Goal: Complete application form: Complete application form

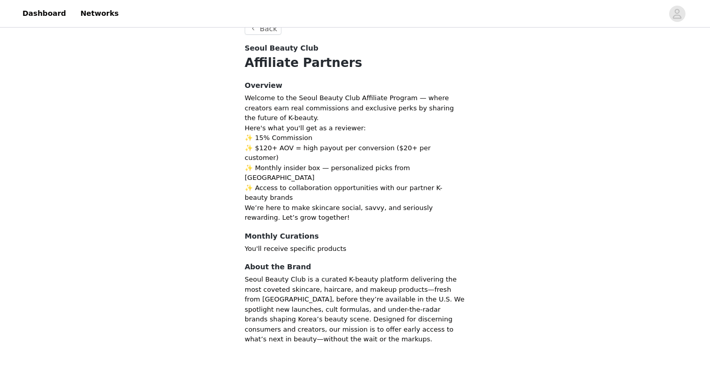
scroll to position [37, 0]
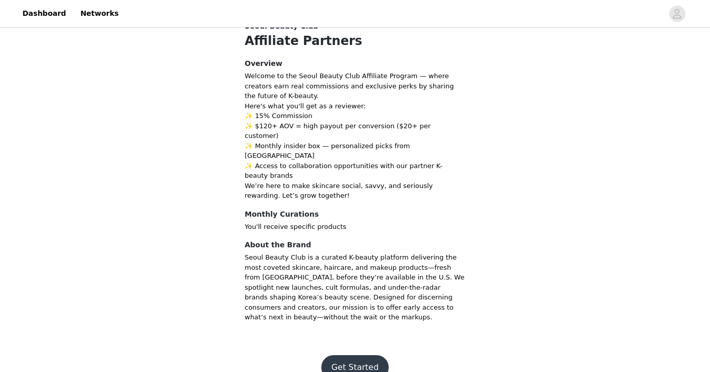
click at [347, 355] on button "Get Started" at bounding box center [355, 367] width 68 height 25
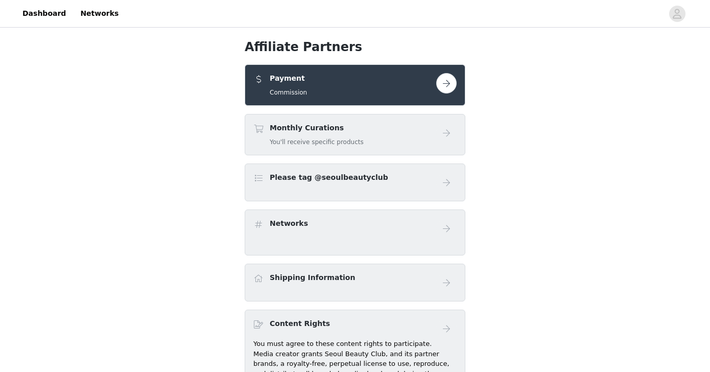
click at [433, 129] on div "Monthly Curations You'll receive specific products" at bounding box center [344, 135] width 183 height 24
click at [449, 74] on button "button" at bounding box center [446, 83] width 20 height 20
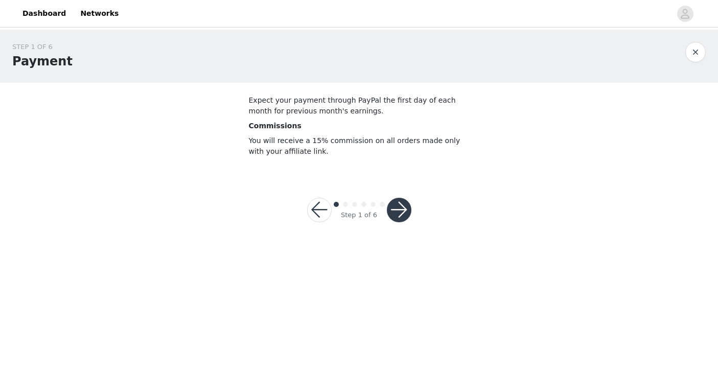
click at [403, 213] on button "button" at bounding box center [399, 210] width 25 height 25
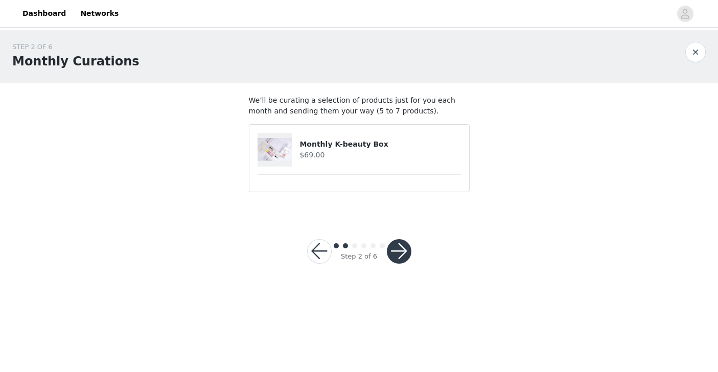
click at [402, 251] on button "button" at bounding box center [399, 251] width 25 height 25
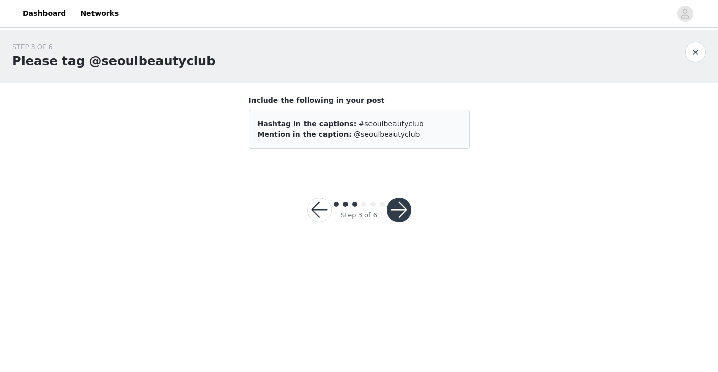
click at [402, 213] on button "button" at bounding box center [399, 210] width 25 height 25
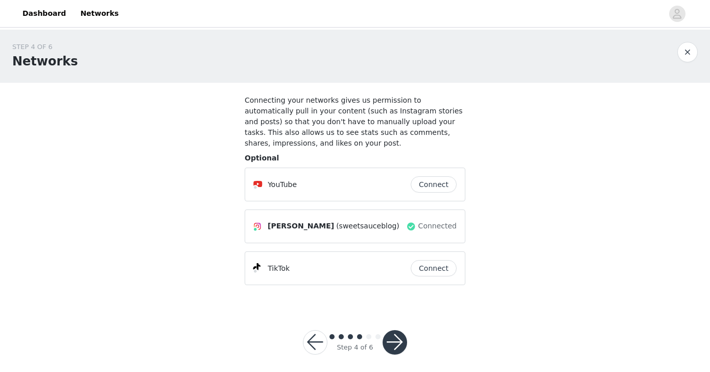
click at [398, 340] on button "button" at bounding box center [395, 342] width 25 height 25
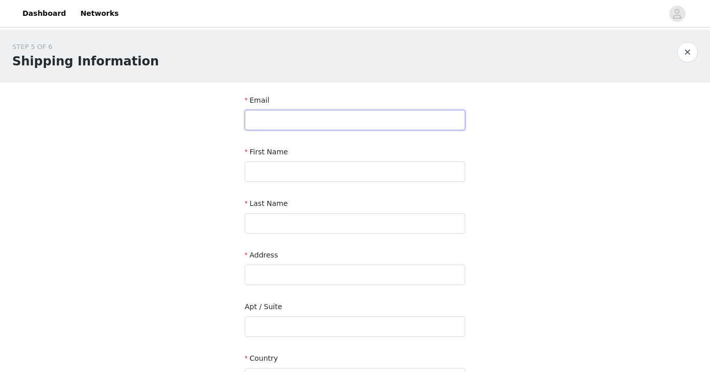
click at [406, 114] on input "text" at bounding box center [355, 120] width 221 height 20
type input "[EMAIL_ADDRESS][DOMAIN_NAME]"
click at [358, 170] on input "text" at bounding box center [355, 171] width 221 height 20
type input "[PERSON_NAME]"
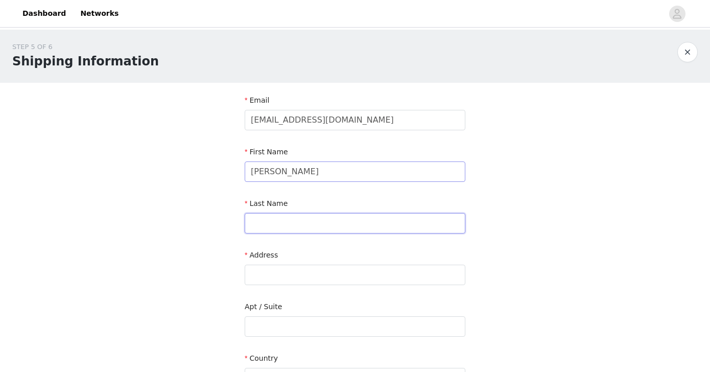
type input "[PERSON_NAME]"
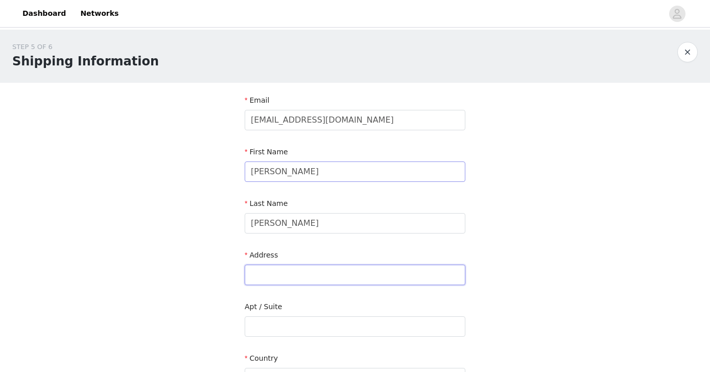
type input "[STREET_ADDRESS][PERSON_NAME]"
type input "[GEOGRAPHIC_DATA]"
type input "23235"
type input "5408946245"
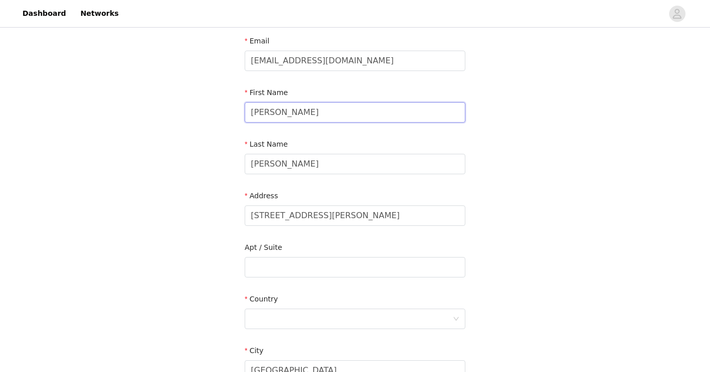
scroll to position [182, 0]
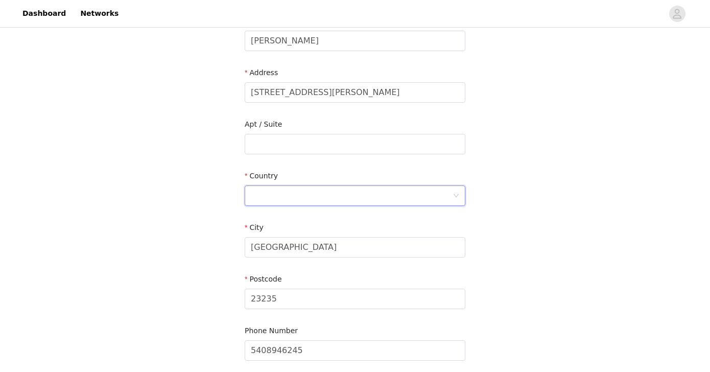
click at [337, 201] on div at bounding box center [352, 195] width 202 height 19
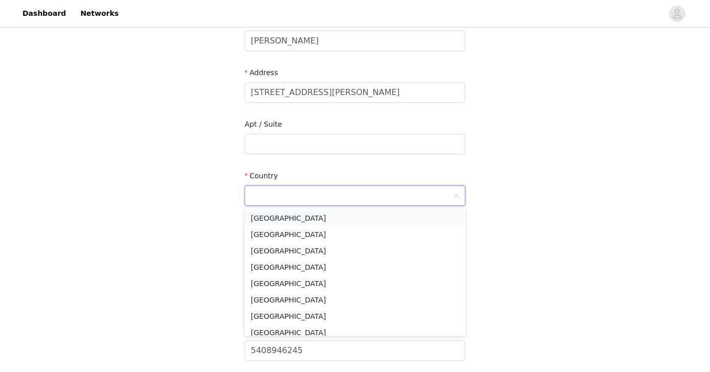
click at [339, 211] on li "[GEOGRAPHIC_DATA]" at bounding box center [355, 218] width 221 height 16
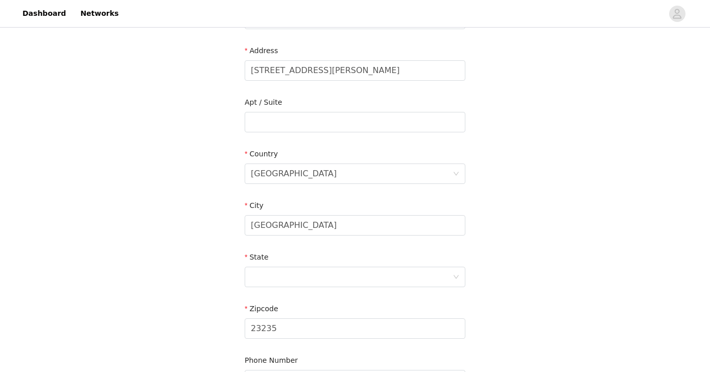
scroll to position [325, 0]
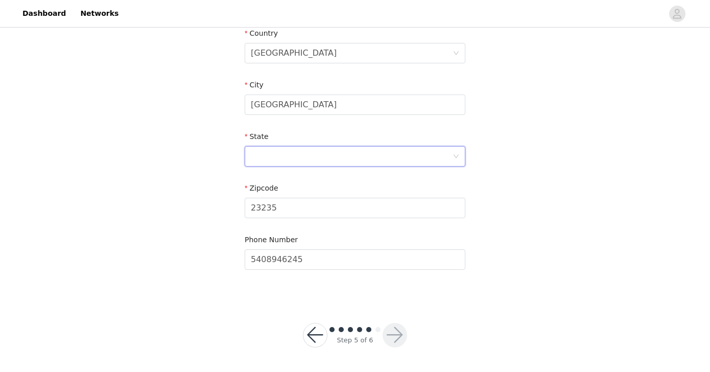
click at [328, 154] on div at bounding box center [352, 156] width 202 height 19
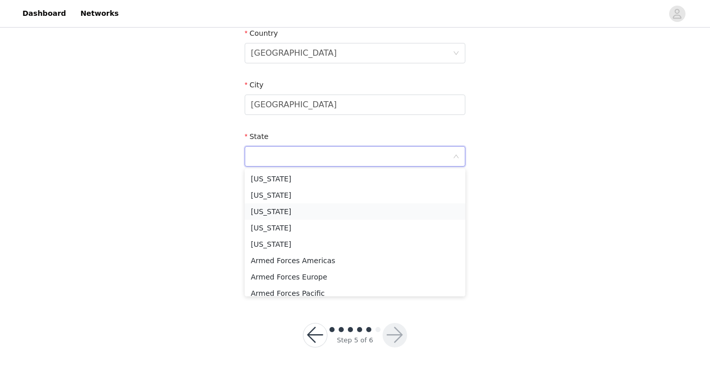
type input "v"
click at [333, 239] on li "[US_STATE]" at bounding box center [355, 244] width 221 height 16
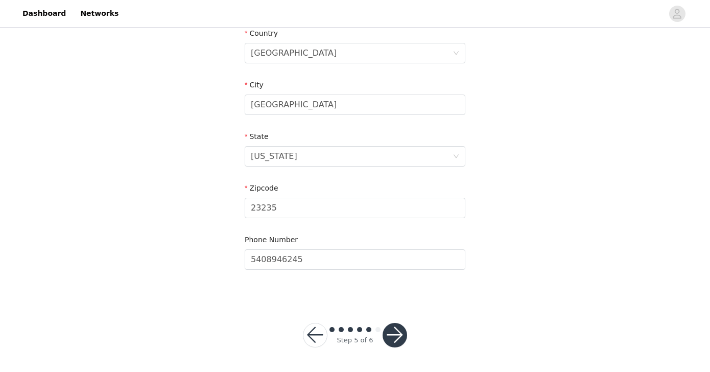
click at [393, 334] on button "button" at bounding box center [395, 335] width 25 height 25
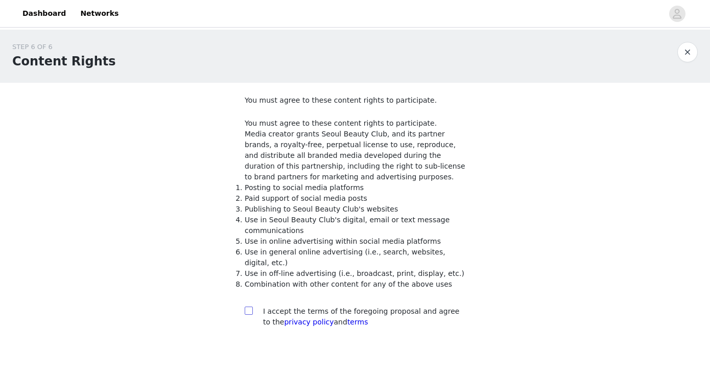
click at [250, 313] on input "checkbox" at bounding box center [248, 310] width 7 height 7
checkbox input "true"
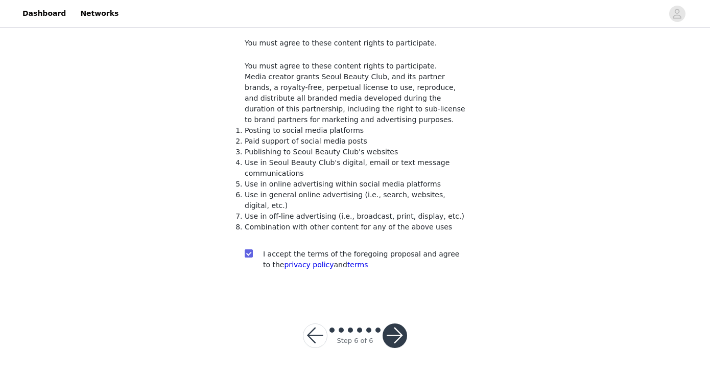
scroll to position [58, 0]
click at [392, 350] on div "Step 6 of 6" at bounding box center [355, 335] width 129 height 49
click at [397, 344] on button "button" at bounding box center [395, 335] width 25 height 25
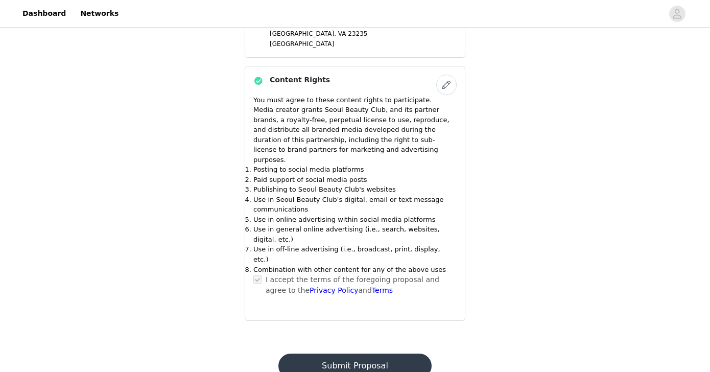
scroll to position [372, 0]
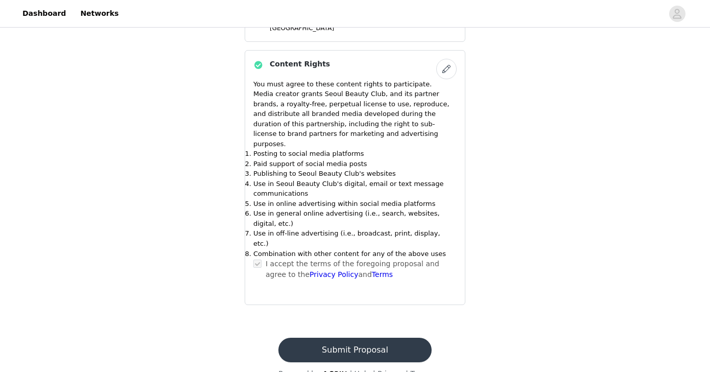
click at [349, 338] on button "Submit Proposal" at bounding box center [354, 350] width 153 height 25
